Goal: Information Seeking & Learning: Find specific fact

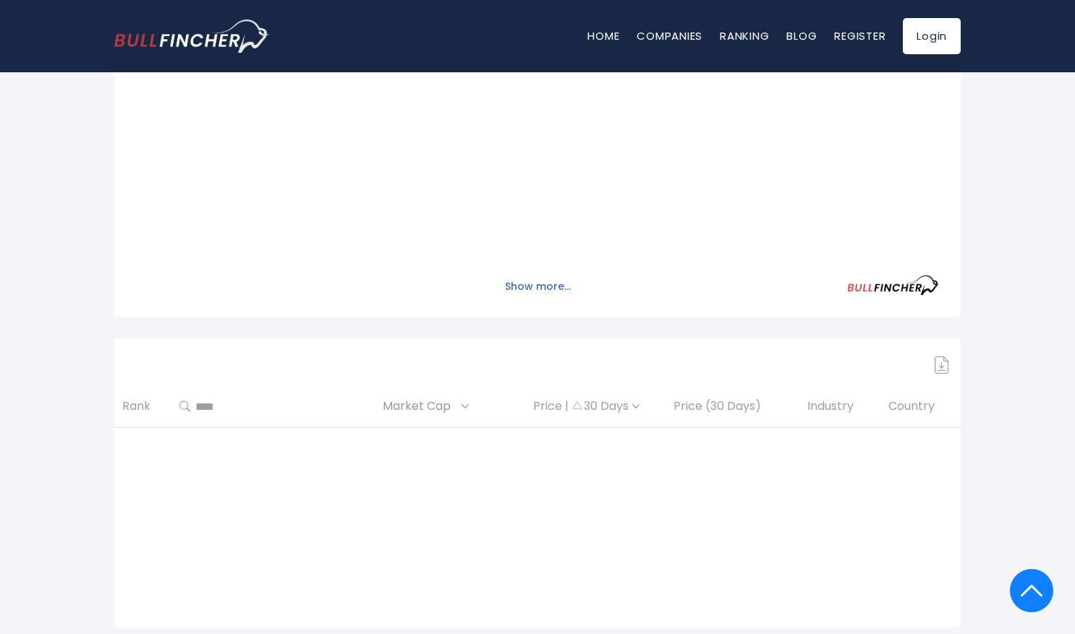
click at [547, 284] on button "Show more..." at bounding box center [537, 287] width 83 height 24
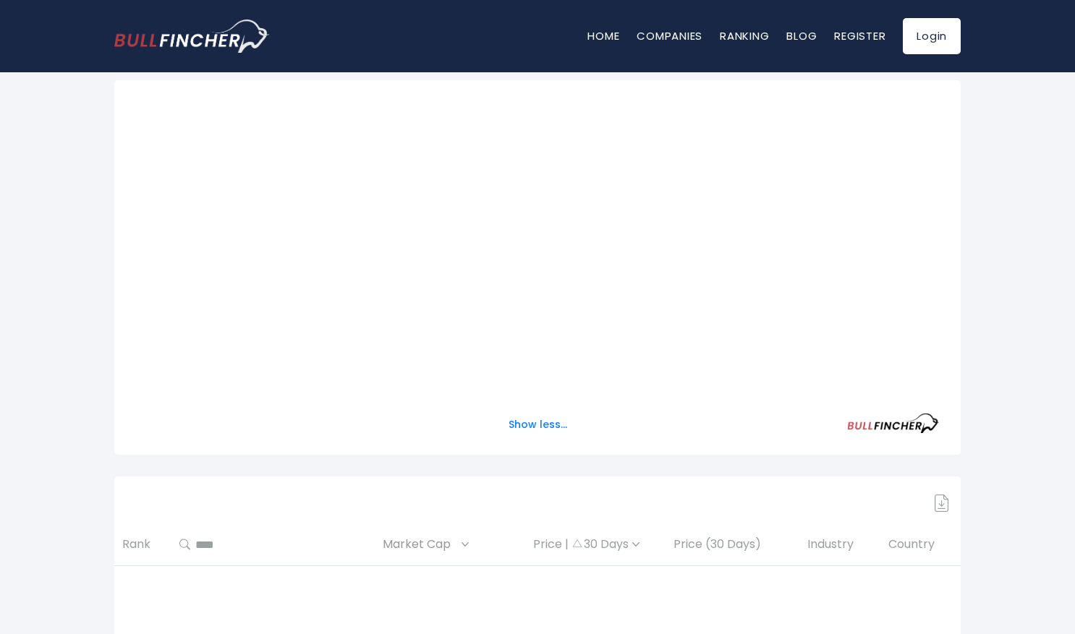
scroll to position [59, 0]
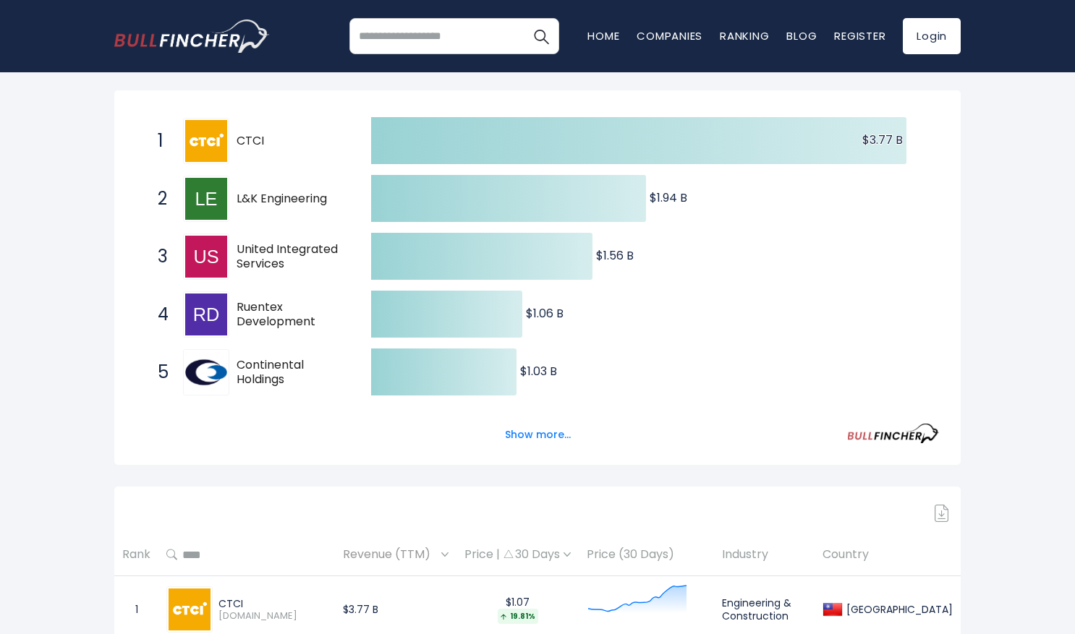
scroll to position [263, 0]
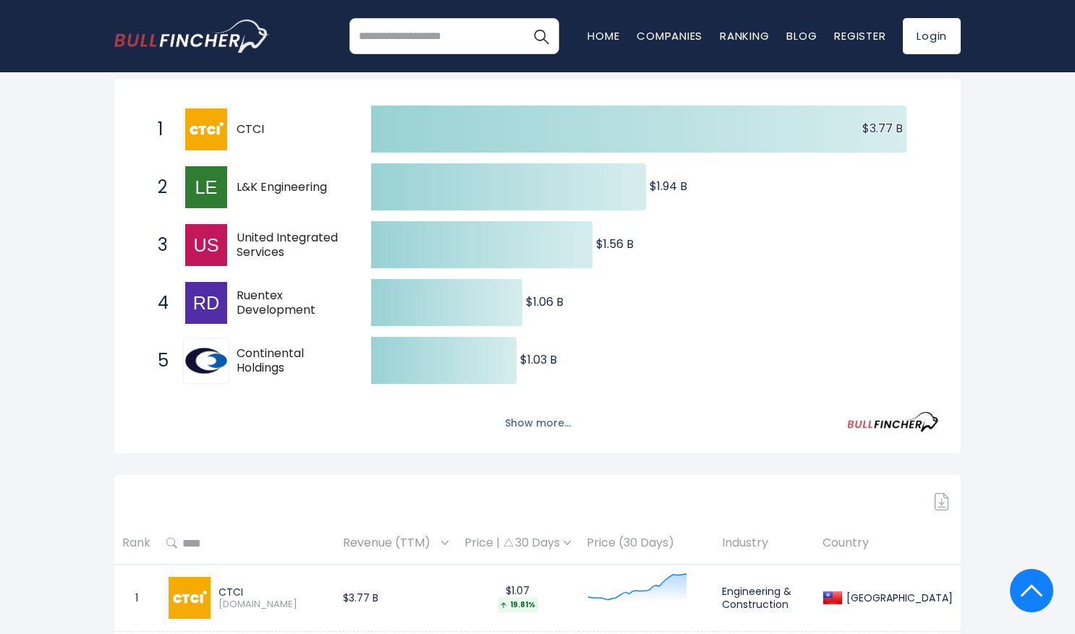
click at [516, 427] on button "Show more..." at bounding box center [537, 424] width 83 height 24
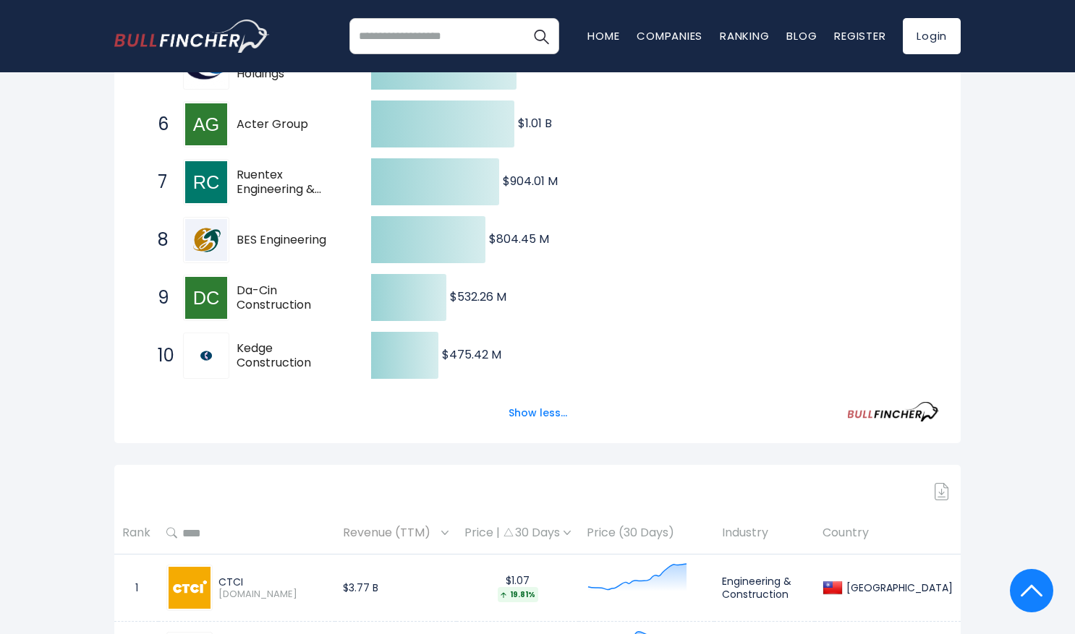
scroll to position [591, 0]
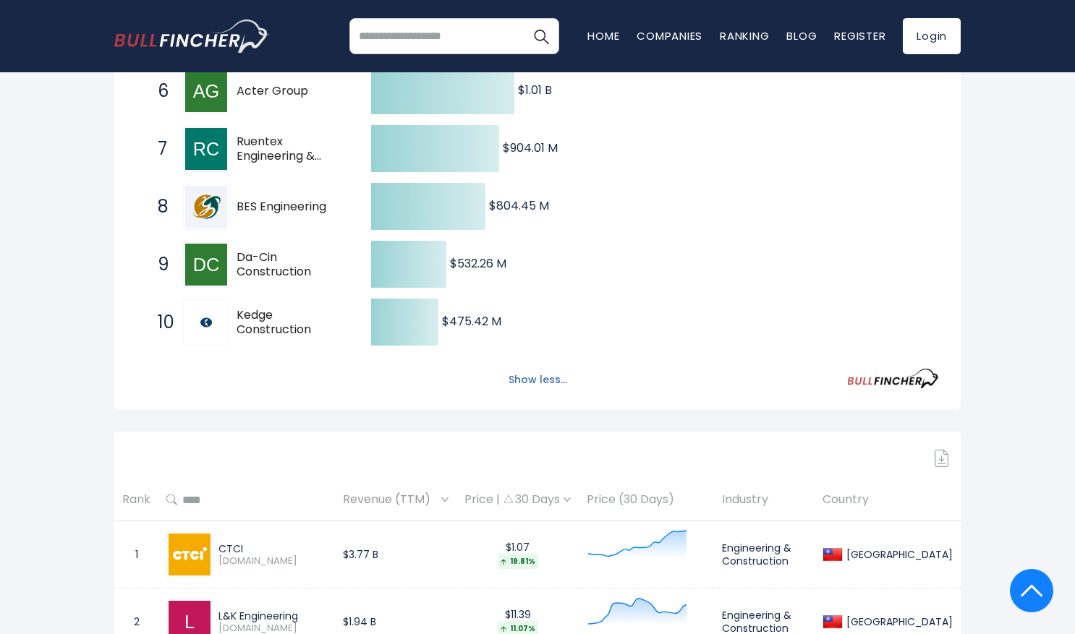
click at [554, 384] on button "Show less..." at bounding box center [538, 380] width 76 height 24
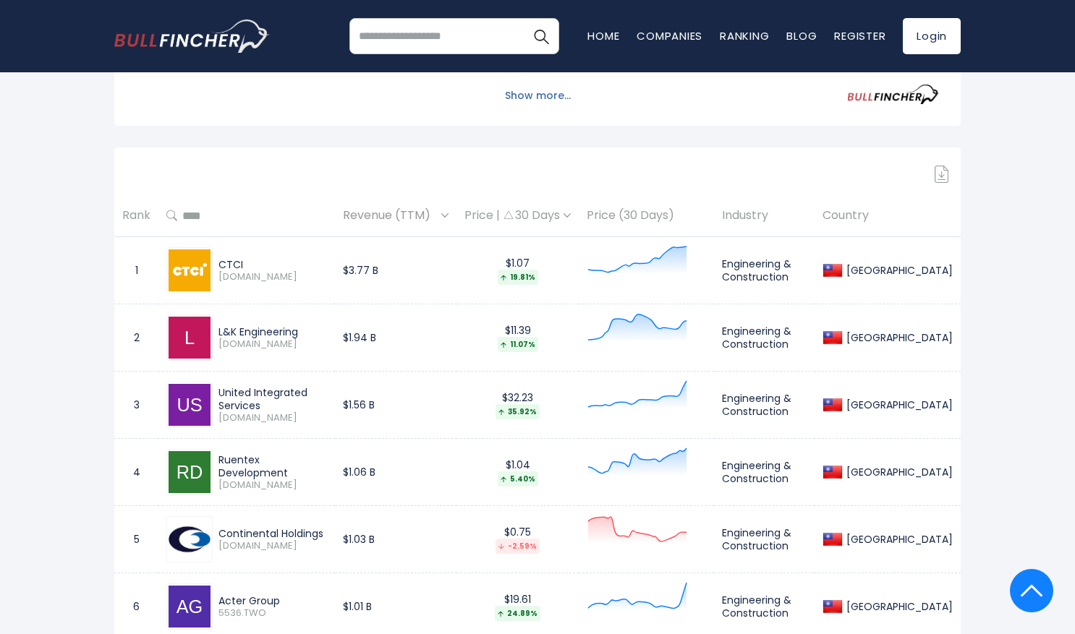
click at [548, 100] on button "Show more..." at bounding box center [537, 96] width 83 height 24
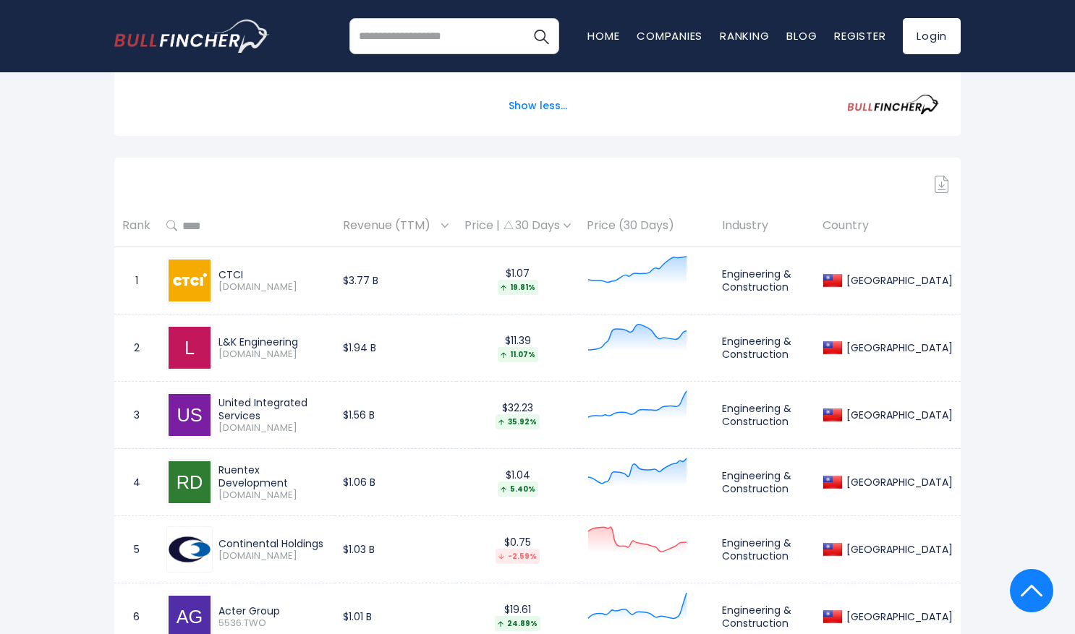
scroll to position [834, 0]
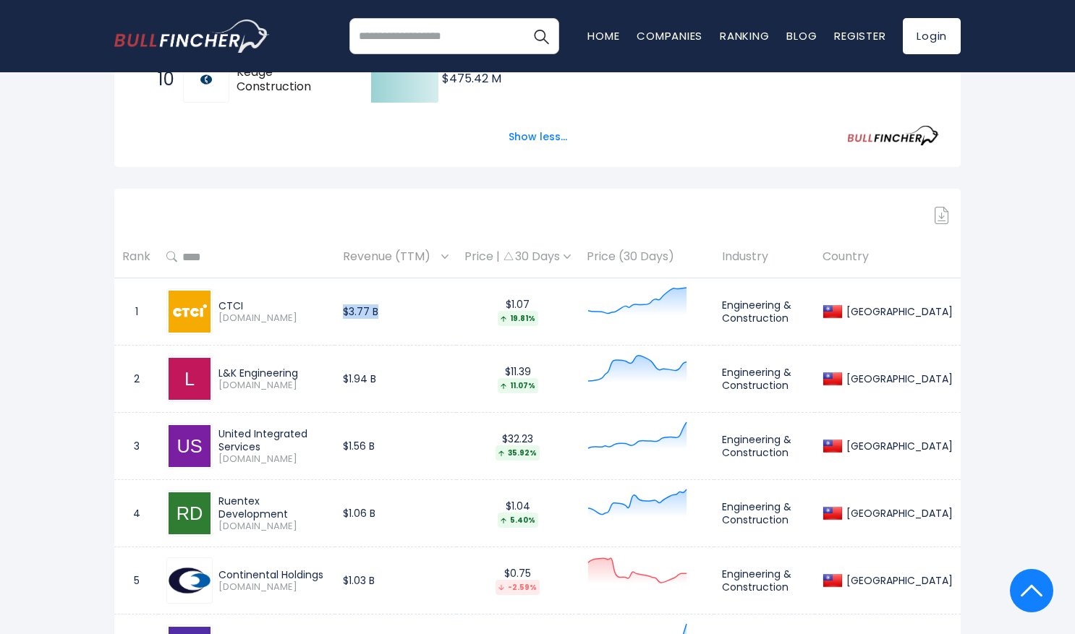
drag, startPoint x: 420, startPoint y: 307, endPoint x: 380, endPoint y: 307, distance: 39.1
click at [380, 307] on td "$3.77 B" at bounding box center [396, 311] width 122 height 67
copy td "$3.77 B"
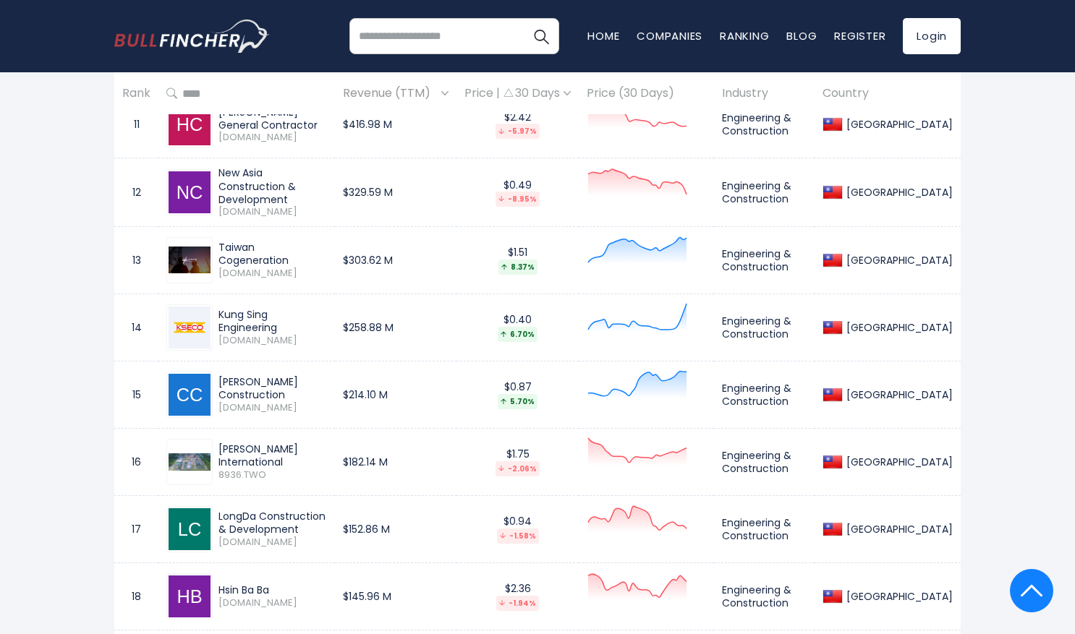
scroll to position [1698, 0]
